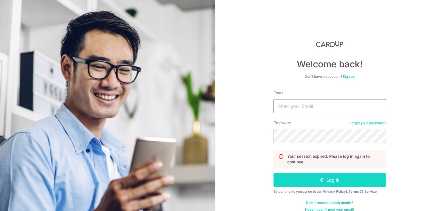
type input "[EMAIL_ADDRESS][DOMAIN_NAME]"
click at [306, 176] on button "Log in" at bounding box center [330, 180] width 113 height 14
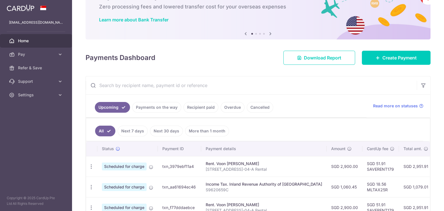
scroll to position [35, 0]
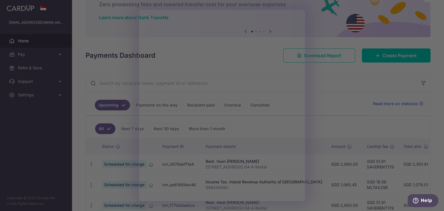
click at [316, 90] on div at bounding box center [224, 106] width 449 height 213
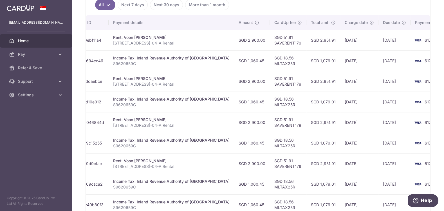
scroll to position [162, 0]
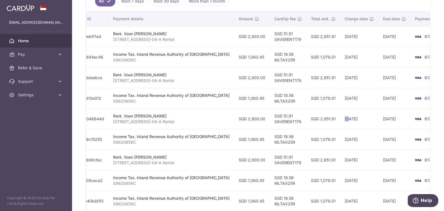
drag, startPoint x: 327, startPoint y: 115, endPoint x: 323, endPoint y: 115, distance: 3.9
click at [340, 115] on td "28/10/2025" at bounding box center [359, 118] width 38 height 21
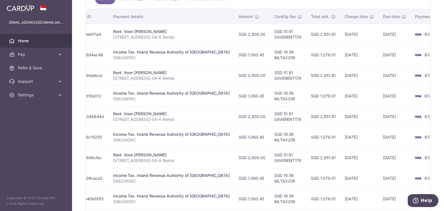
scroll to position [157, 0]
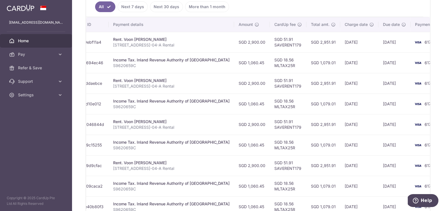
click at [340, 162] on td "25/11/2025" at bounding box center [359, 165] width 38 height 21
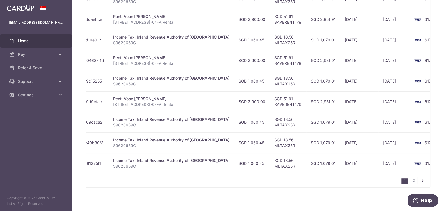
scroll to position [220, 0]
click at [415, 177] on link "2" at bounding box center [413, 180] width 7 height 7
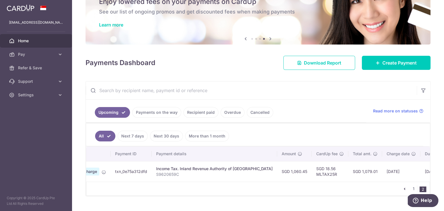
scroll to position [0, 89]
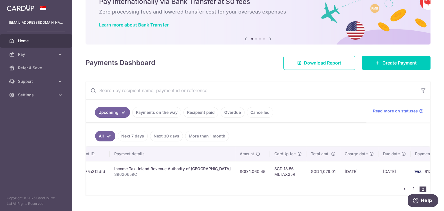
click at [414, 186] on link "1" at bounding box center [413, 188] width 7 height 7
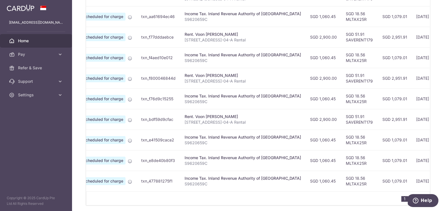
scroll to position [216, 0]
